Goal: Information Seeking & Learning: Learn about a topic

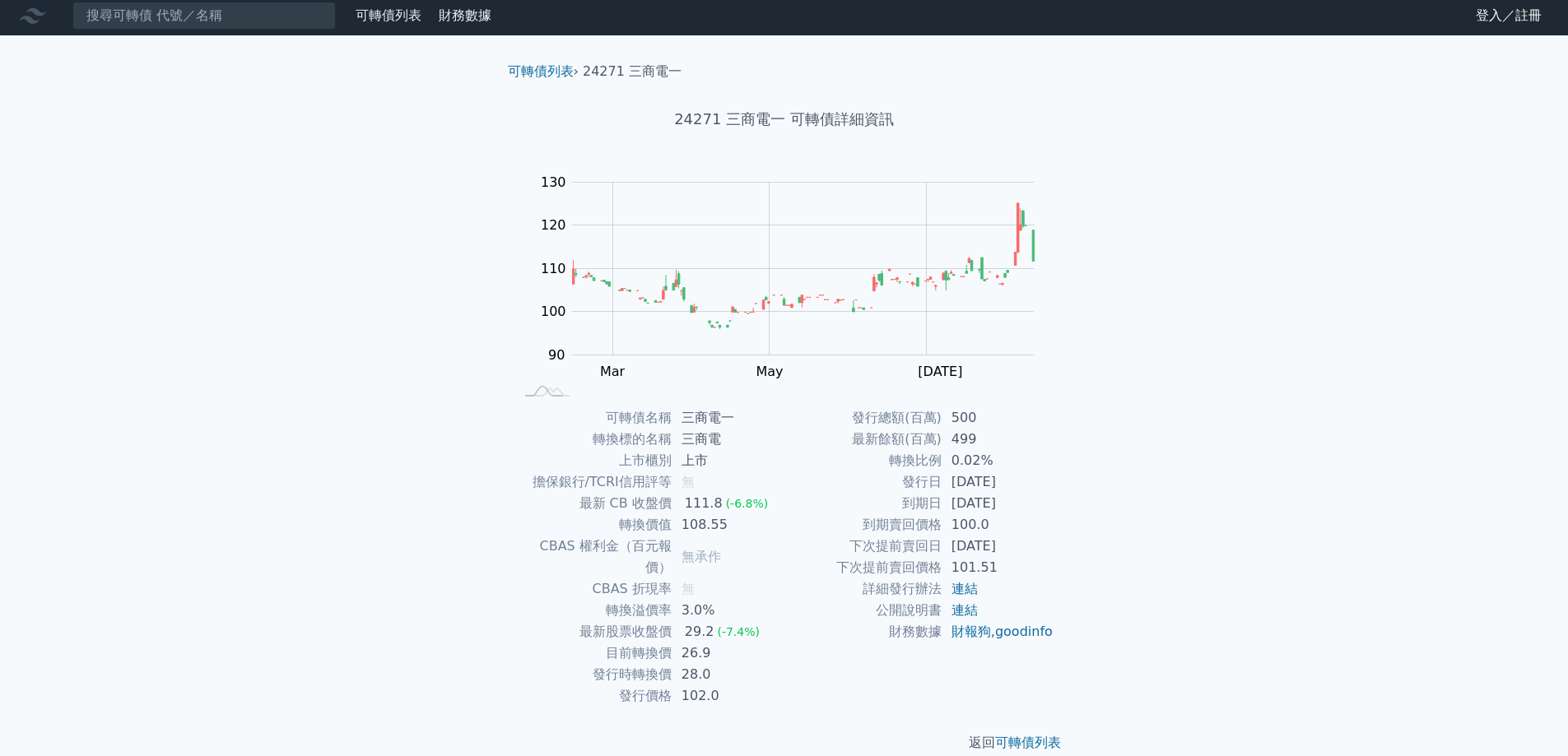
scroll to position [6, 0]
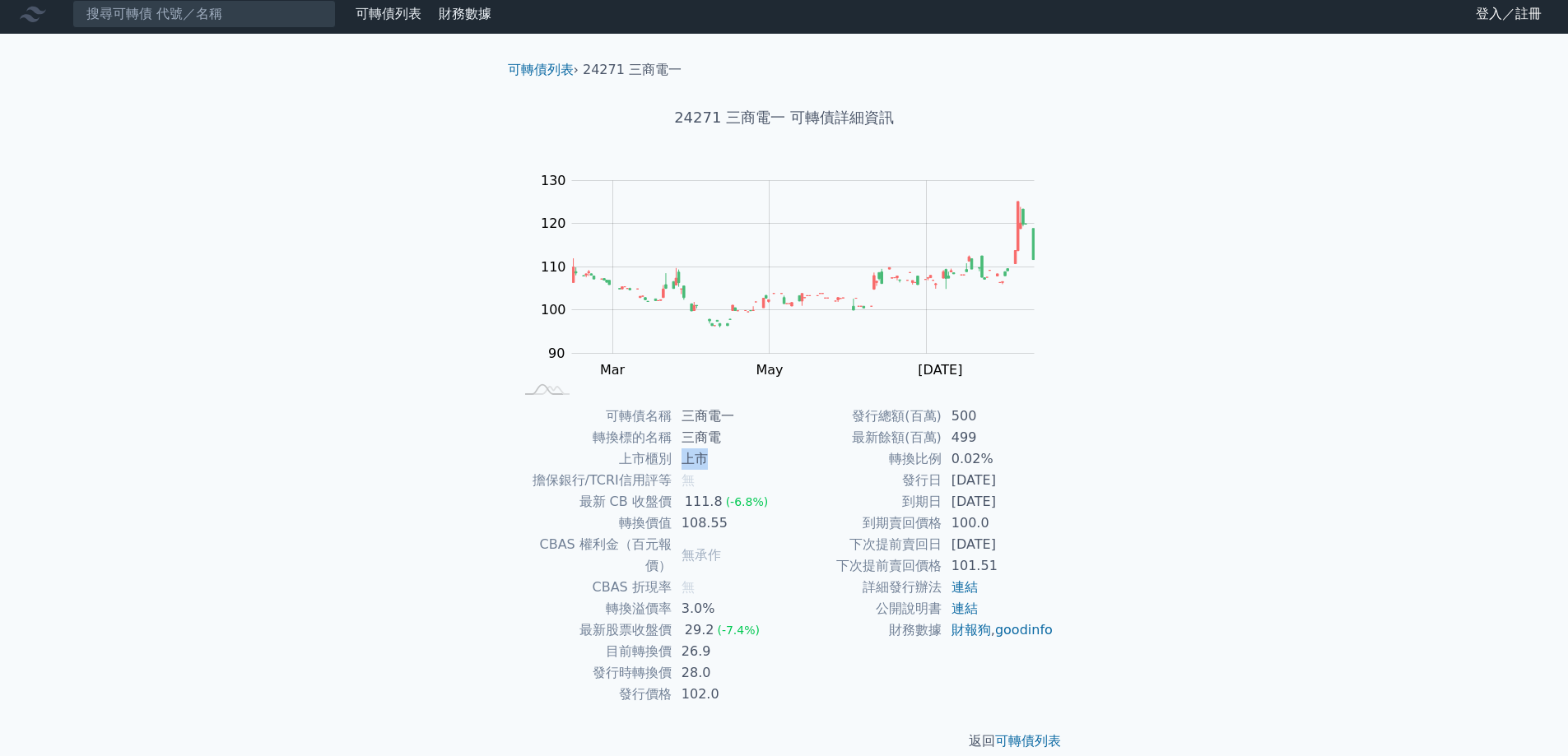
drag, startPoint x: 681, startPoint y: 459, endPoint x: 737, endPoint y: 461, distance: 56.0
click at [710, 459] on td "上市" at bounding box center [728, 458] width 113 height 21
click at [737, 461] on td "上市" at bounding box center [728, 458] width 113 height 21
drag, startPoint x: 682, startPoint y: 420, endPoint x: 718, endPoint y: 415, distance: 36.3
click at [718, 415] on td "三商電一" at bounding box center [728, 415] width 113 height 21
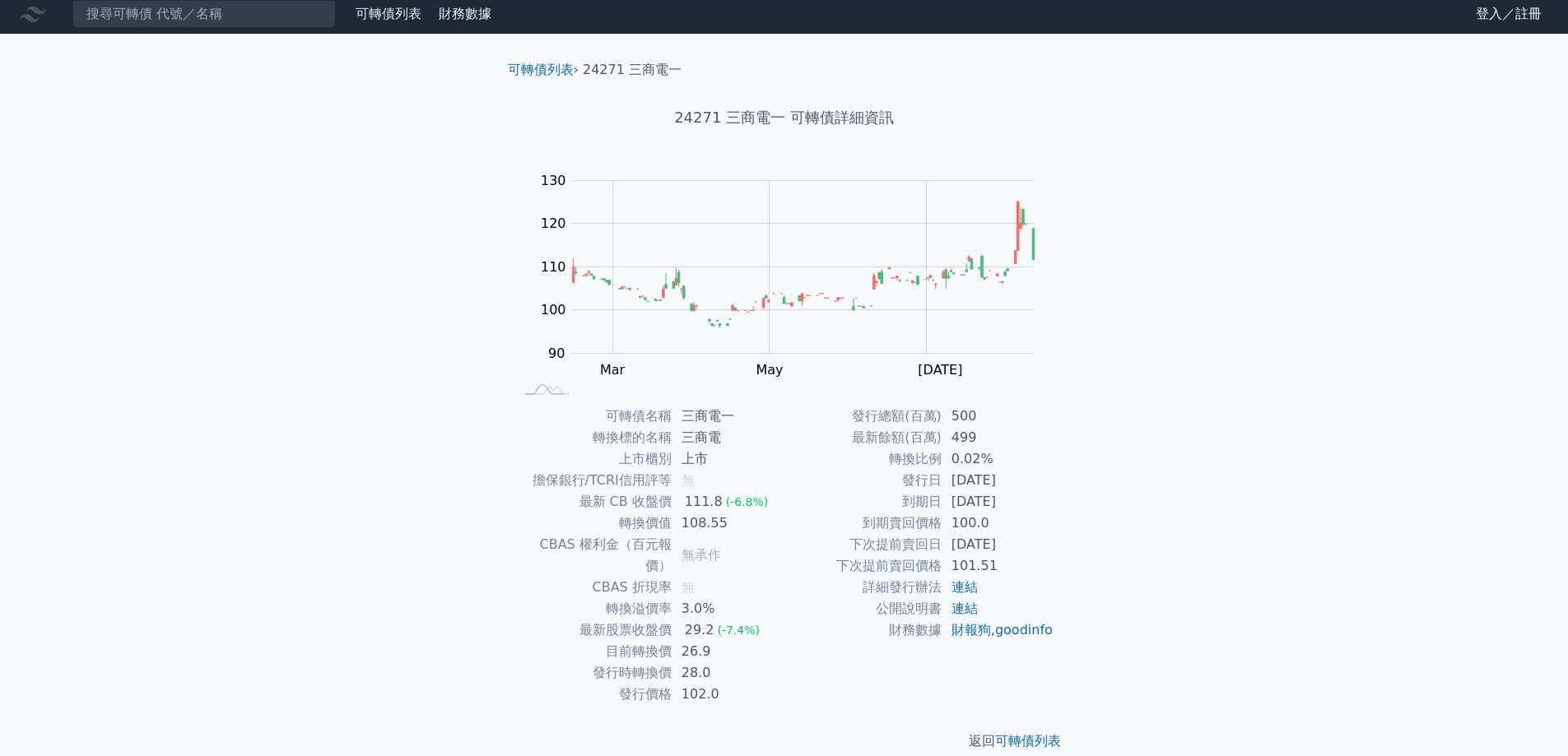
click at [745, 437] on td "三商電" at bounding box center [728, 437] width 113 height 21
drag, startPoint x: 918, startPoint y: 544, endPoint x: 1031, endPoint y: 539, distance: 113.1
click at [965, 538] on tr "下次提前賣回日 [DATE]" at bounding box center [919, 544] width 270 height 21
click at [1038, 539] on td "[DATE]" at bounding box center [998, 544] width 113 height 21
drag, startPoint x: 918, startPoint y: 574, endPoint x: 995, endPoint y: 569, distance: 77.2
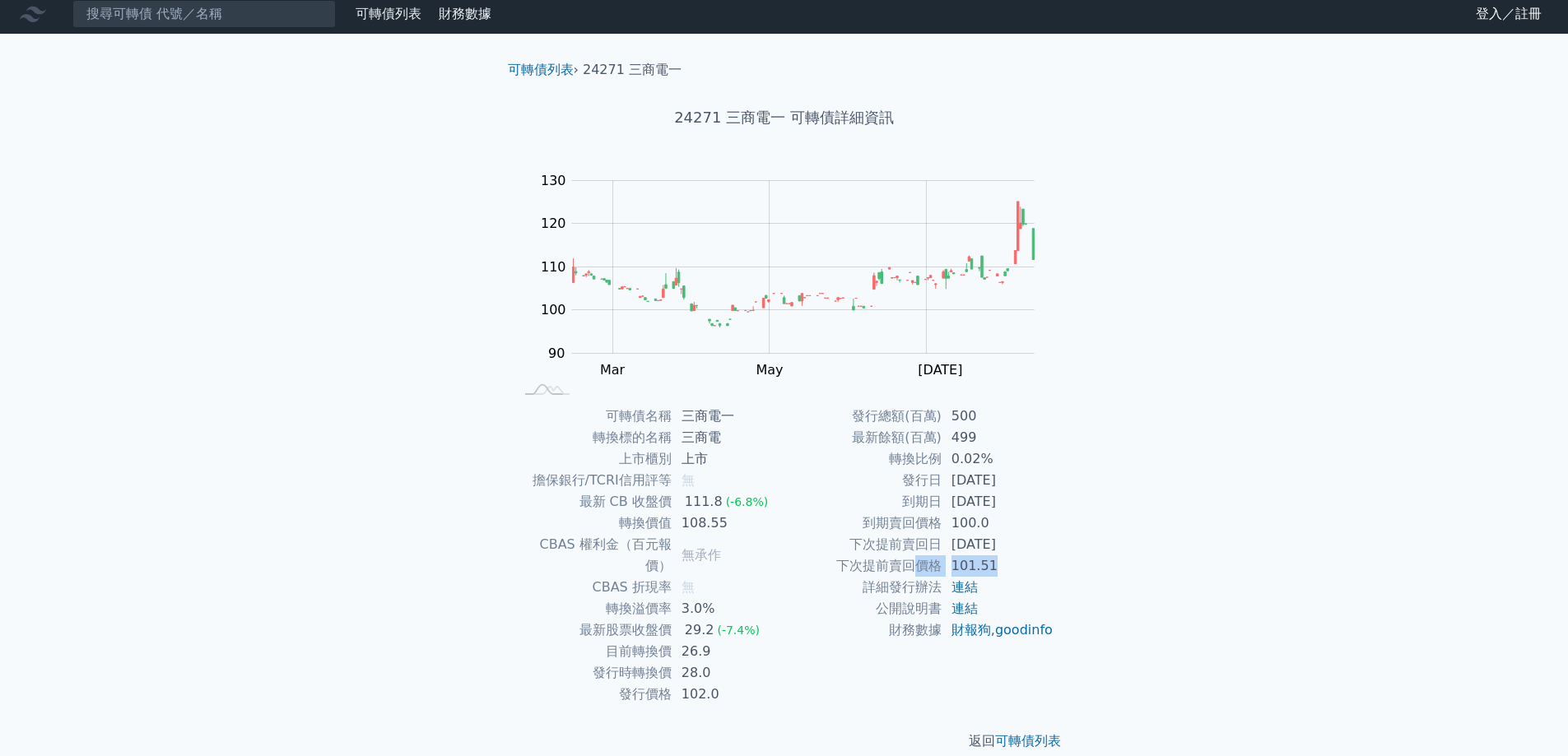
click at [995, 569] on tr "下次提前賣回價格 101.51" at bounding box center [919, 565] width 270 height 21
drag, startPoint x: 1027, startPoint y: 549, endPoint x: 983, endPoint y: 549, distance: 44.0
click at [983, 549] on td "[DATE]" at bounding box center [998, 544] width 113 height 21
drag, startPoint x: 929, startPoint y: 487, endPoint x: 986, endPoint y: 499, distance: 58.2
click at [986, 499] on tbody "發行總額(百萬) 500 最新餘額(百萬) 499 轉換比例 0.02% 發行日 [DATE] 到期日 [DATE] 到期賣回價格 100.0 下次提前賣回日…" at bounding box center [919, 523] width 270 height 236
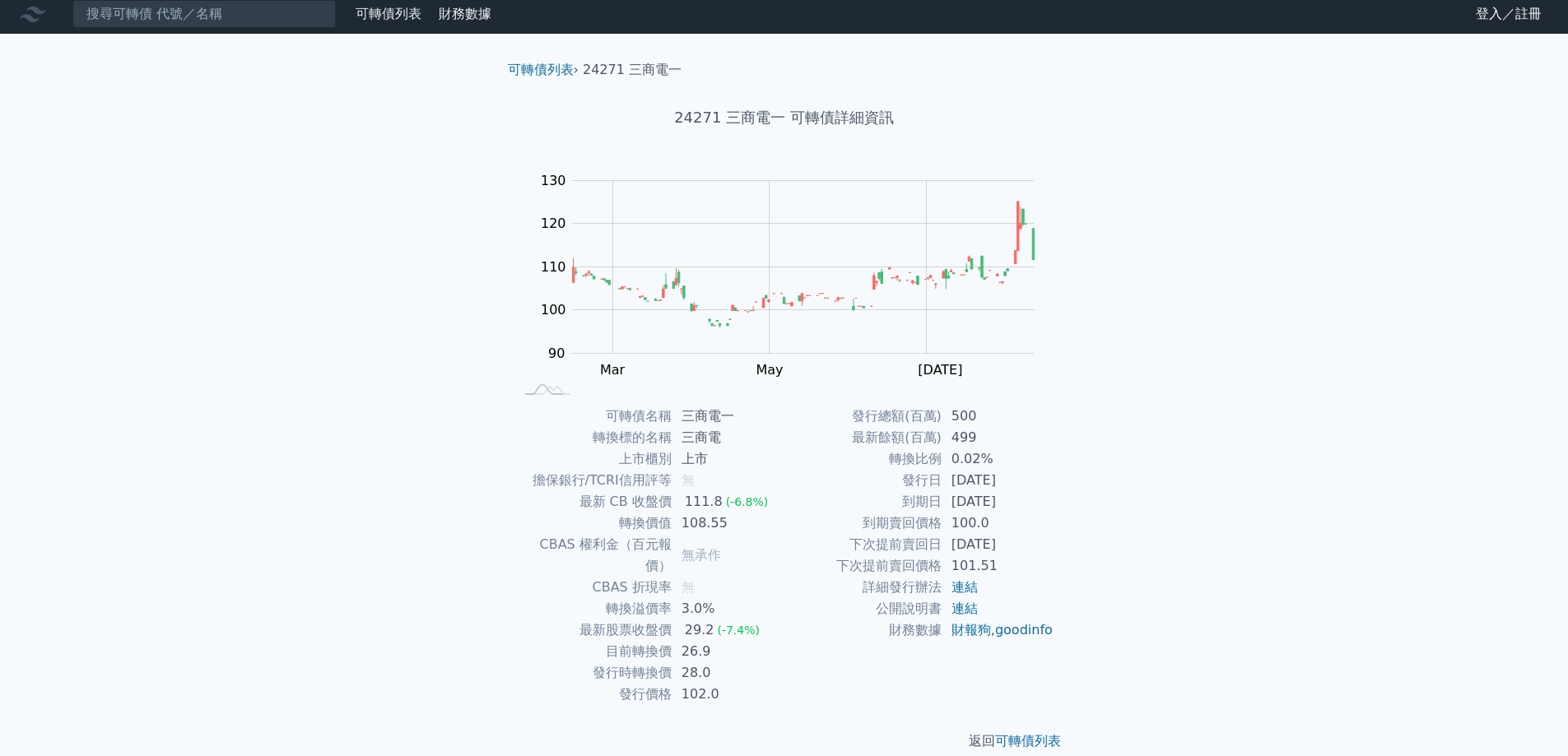
click at [845, 608] on td "公開說明書" at bounding box center [862, 608] width 157 height 21
drag, startPoint x: 618, startPoint y: 612, endPoint x: 736, endPoint y: 613, distance: 118.0
click at [736, 620] on tr "最新股票收盤價 29.2 (-7.4%)" at bounding box center [649, 630] width 270 height 21
click at [749, 624] on span "(-7.4%)" at bounding box center [738, 630] width 43 height 13
click at [966, 608] on link "連結" at bounding box center [965, 609] width 26 height 16
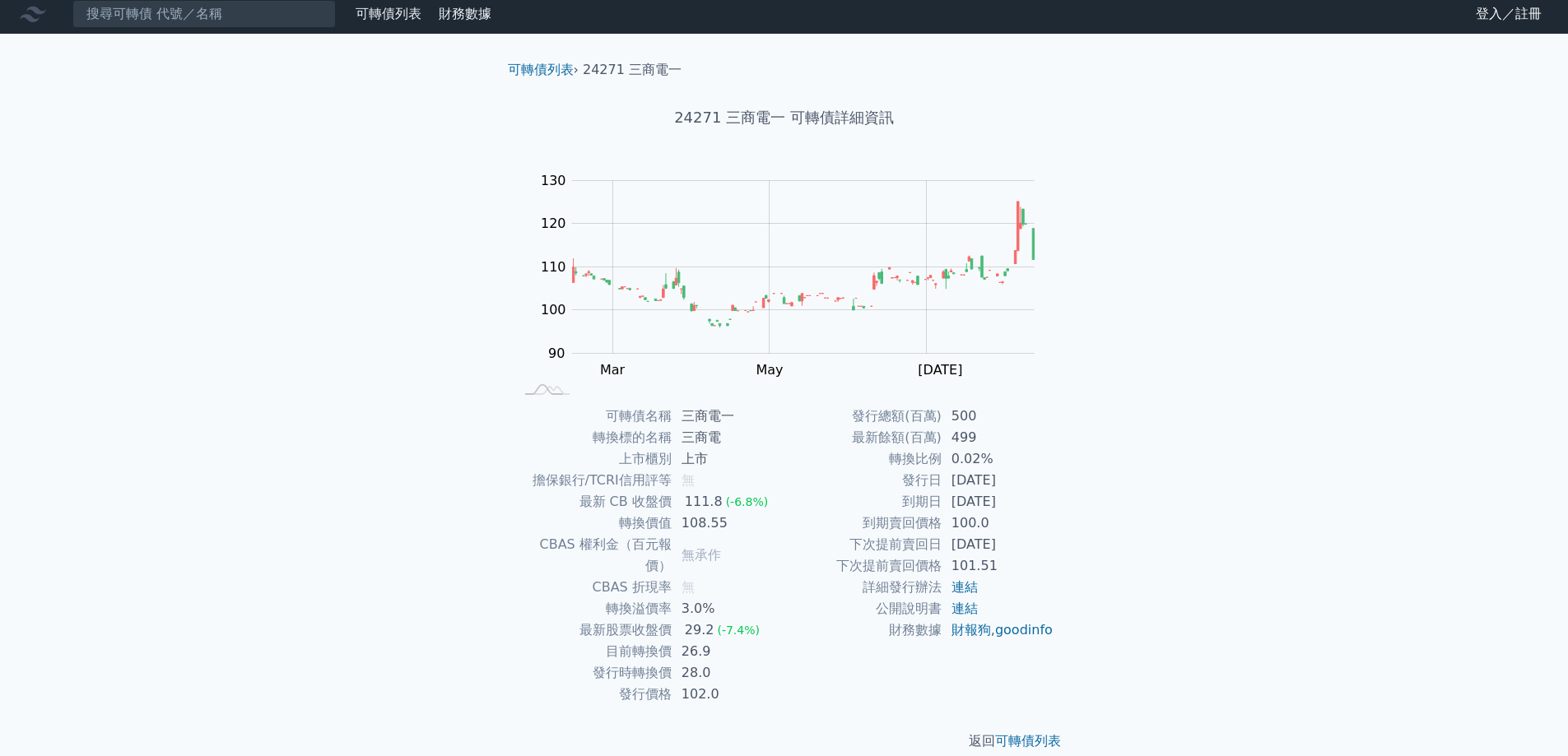
click at [1190, 669] on div "可轉債列表 財務數據 可轉債列表 財務數據 登入／註冊 登入／註冊 可轉債列表 › 24271 三商電一 24271 三商電一 可轉債詳細資訊 Zoom Ou…" at bounding box center [784, 385] width 1568 height 784
click at [962, 585] on link "連結" at bounding box center [965, 587] width 26 height 16
